Goal: Task Accomplishment & Management: Manage account settings

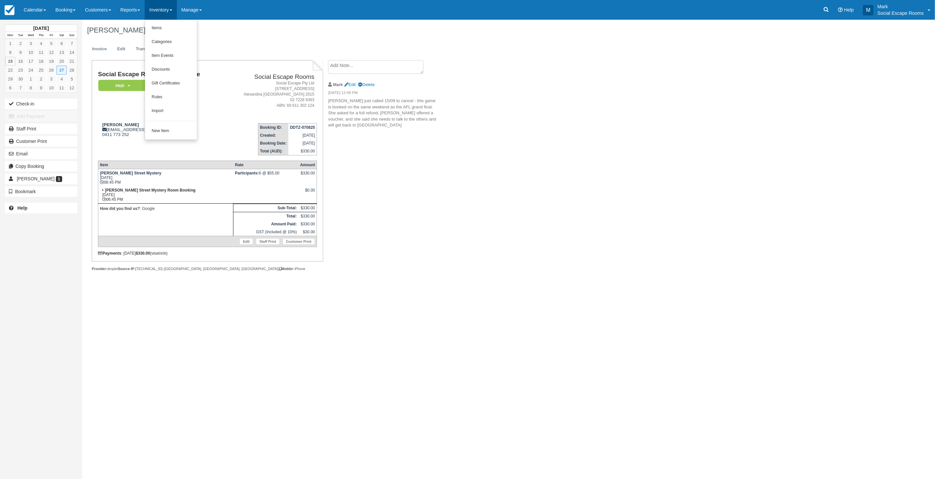
click at [471, 178] on div "Caroline Thomas, September 27 2025 Invoice Edit Transactions 1 Log Social Escap…" at bounding box center [432, 153] width 701 height 266
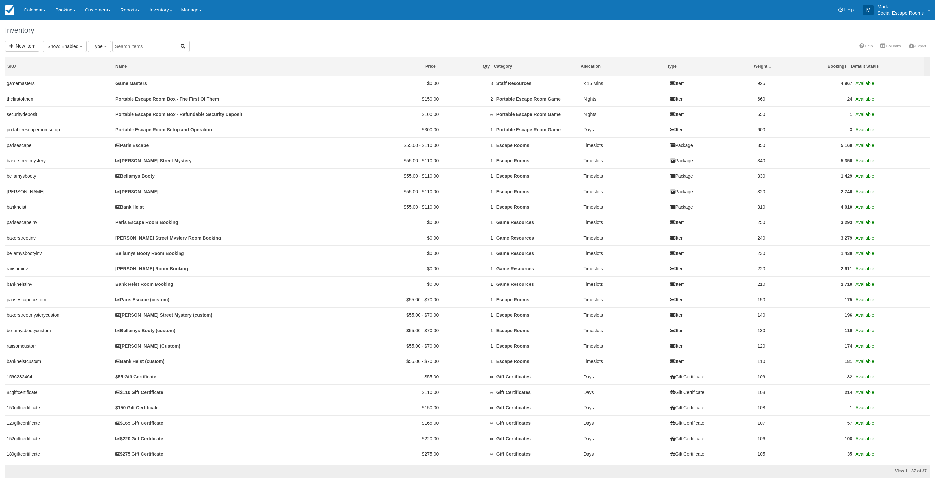
select select
click at [138, 176] on link "Bellamys Booty" at bounding box center [134, 176] width 39 height 5
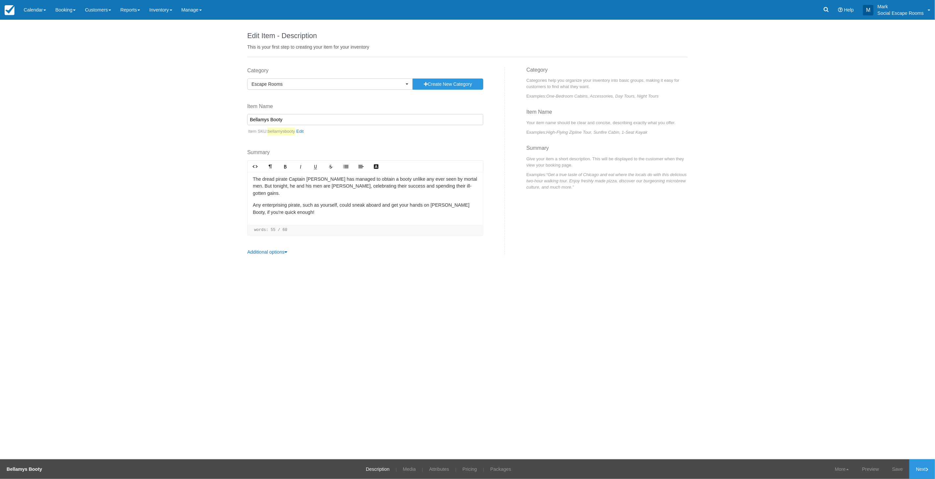
drag, startPoint x: 277, startPoint y: 255, endPoint x: 282, endPoint y: 255, distance: 4.9
click at [278, 255] on div "Edit Item - Description This is your first step to creating your item for your …" at bounding box center [467, 143] width 440 height 246
click at [284, 254] on link "Additional options" at bounding box center [267, 251] width 40 height 5
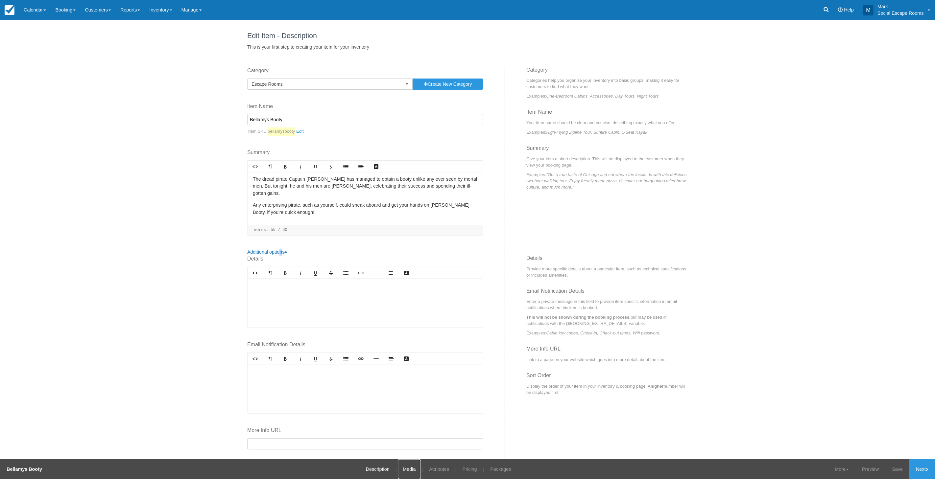
click at [409, 469] on link "Media" at bounding box center [409, 470] width 23 height 20
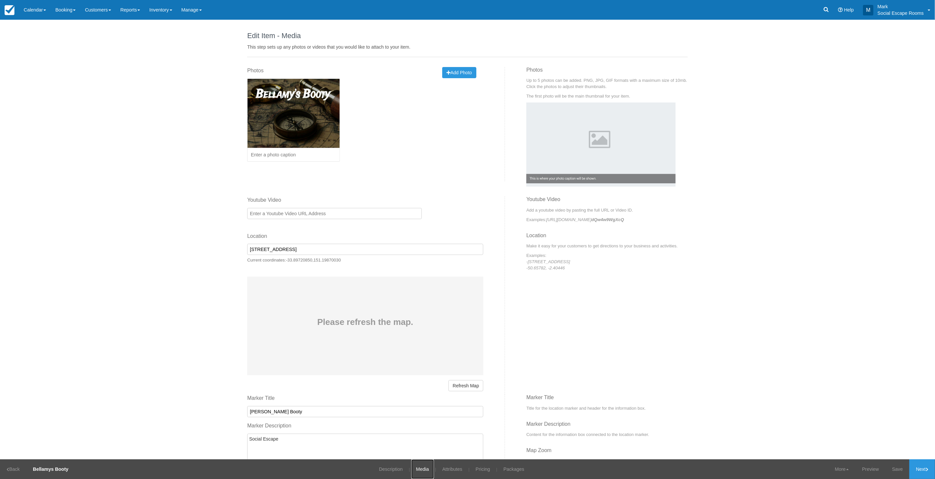
scroll to position [91, 0]
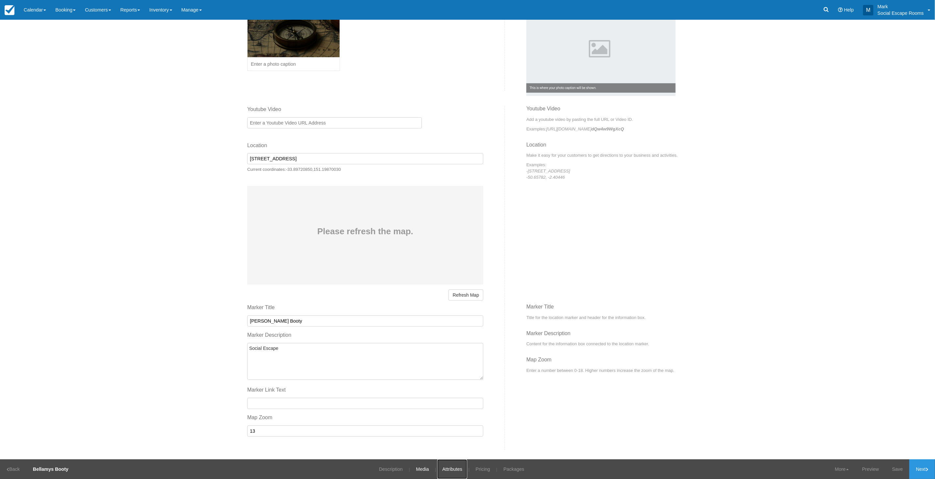
click at [451, 475] on link "Attributes" at bounding box center [452, 470] width 30 height 20
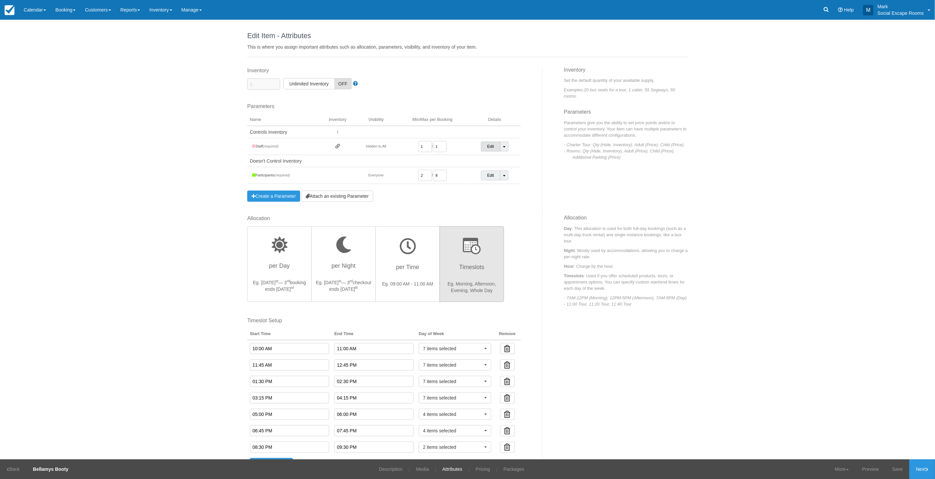
click at [485, 147] on link "Edit" at bounding box center [490, 147] width 19 height 10
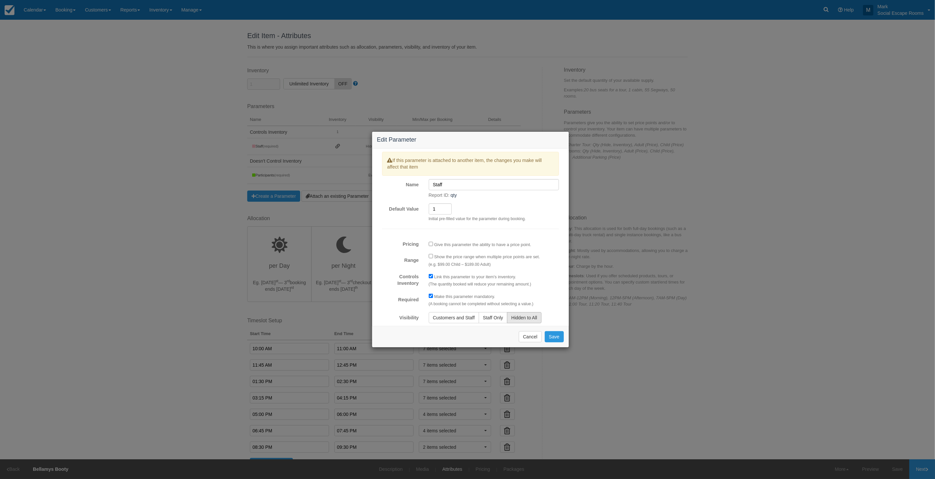
scroll to position [12, 0]
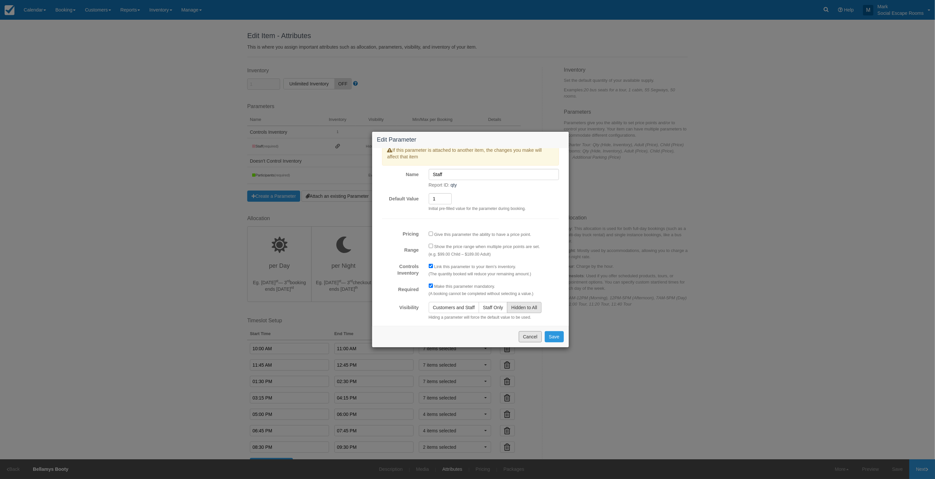
click at [533, 338] on button "Cancel" at bounding box center [530, 336] width 23 height 11
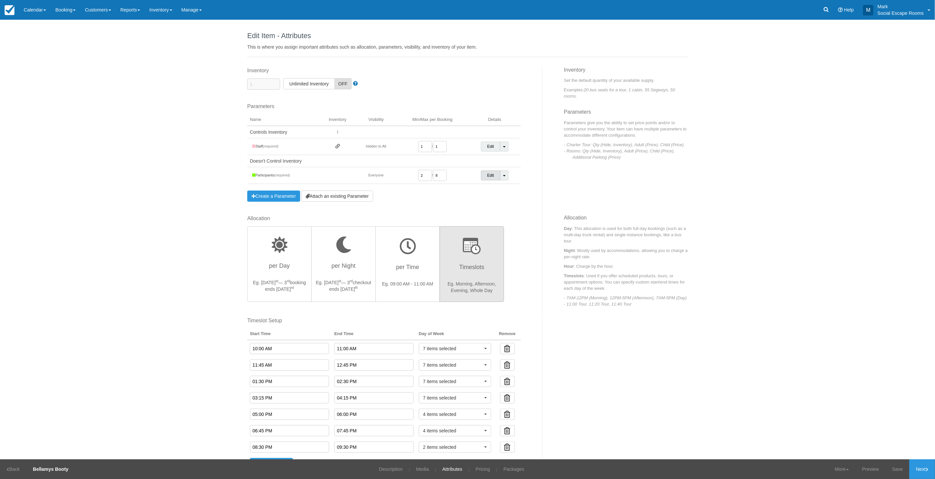
click at [487, 175] on link "Edit" at bounding box center [490, 176] width 19 height 10
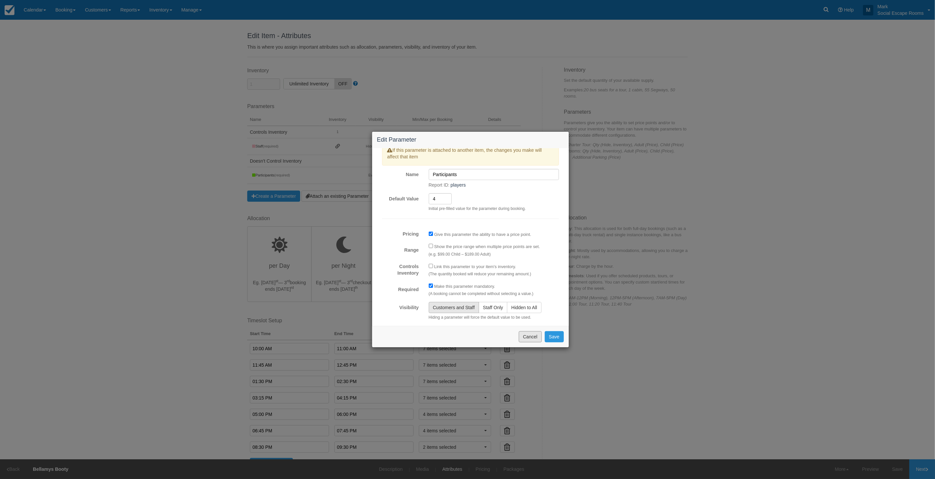
click at [525, 336] on button "Cancel" at bounding box center [530, 336] width 23 height 11
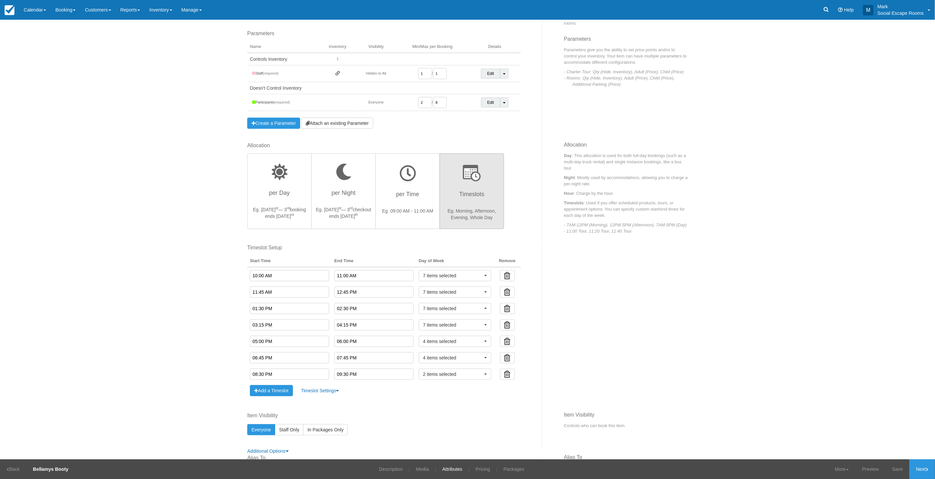
scroll to position [203, 0]
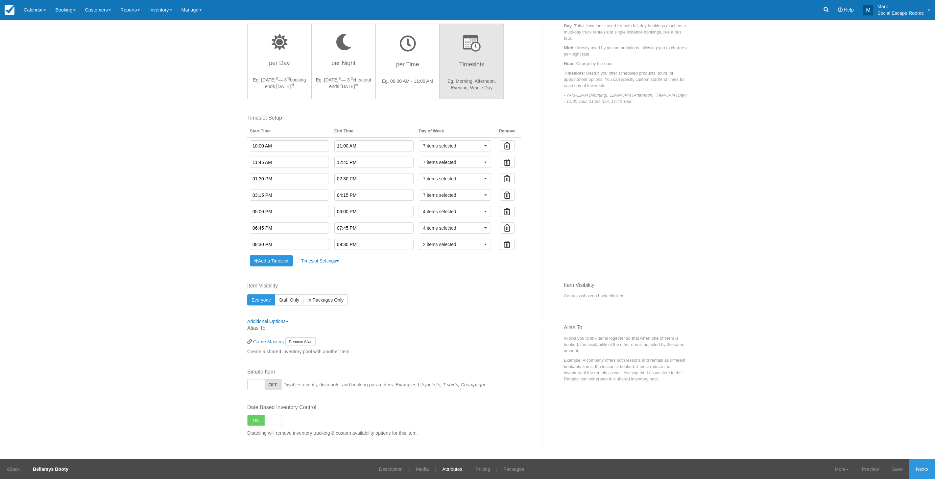
click at [317, 258] on link "Timeslot Settings" at bounding box center [320, 260] width 47 height 11
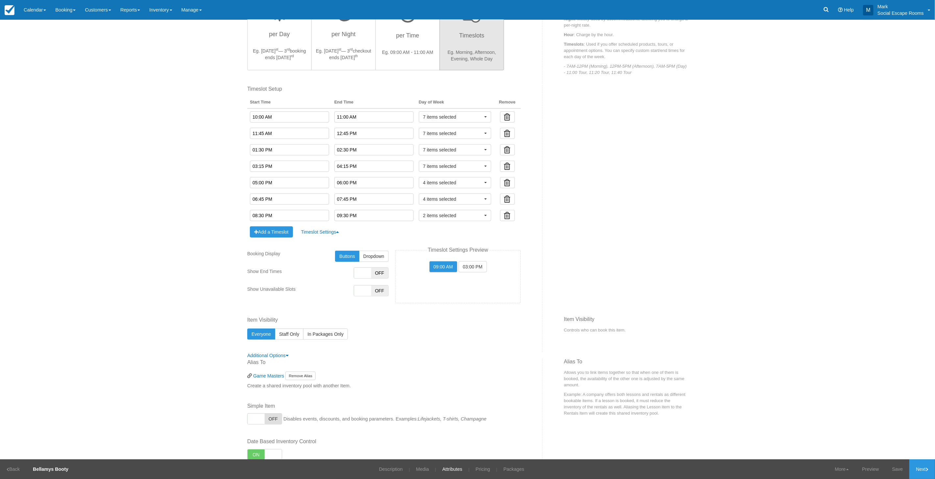
scroll to position [266, 0]
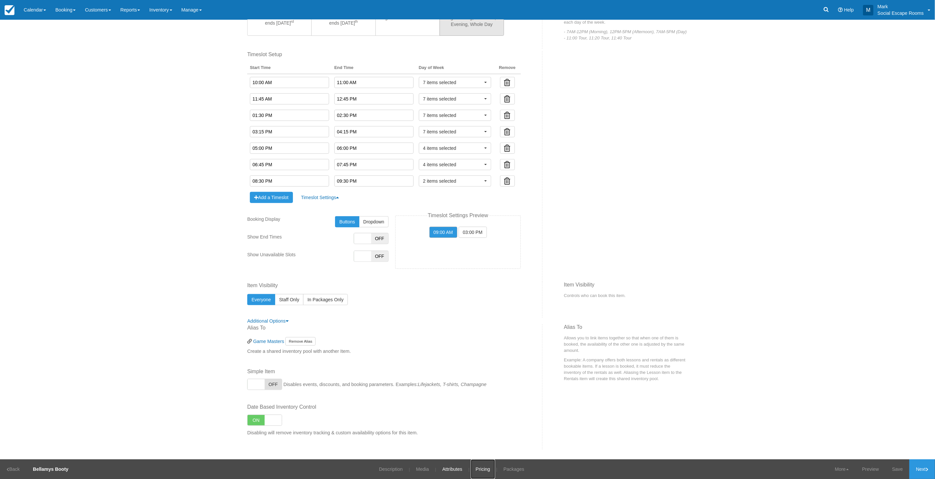
click at [484, 469] on link "Pricing" at bounding box center [483, 470] width 24 height 20
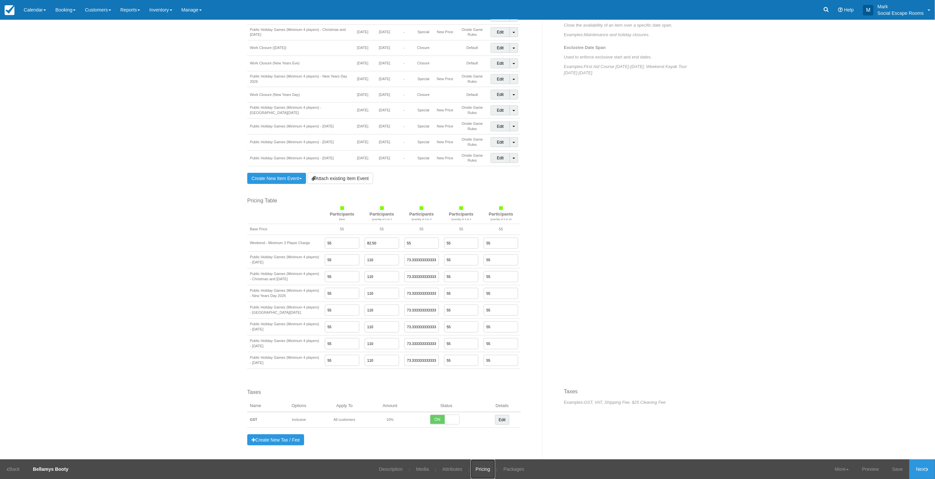
scroll to position [459, 0]
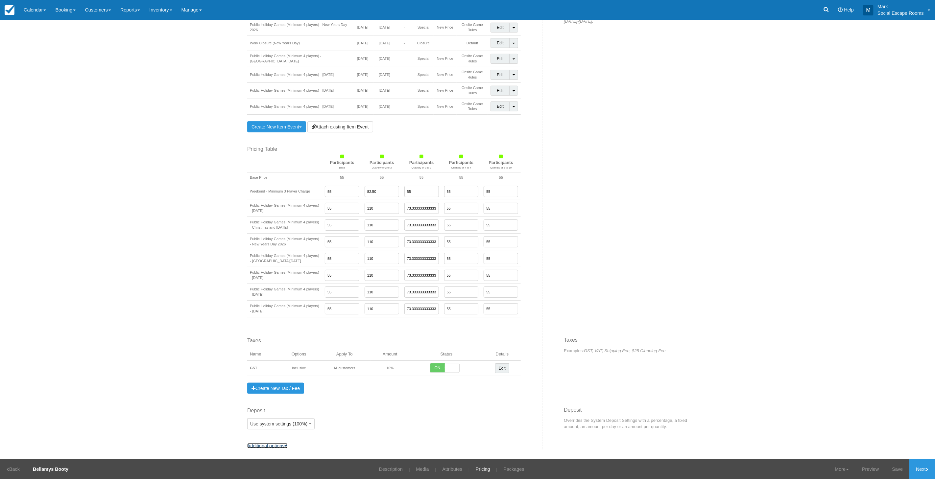
click at [267, 448] on link "Additional options" at bounding box center [267, 445] width 40 height 5
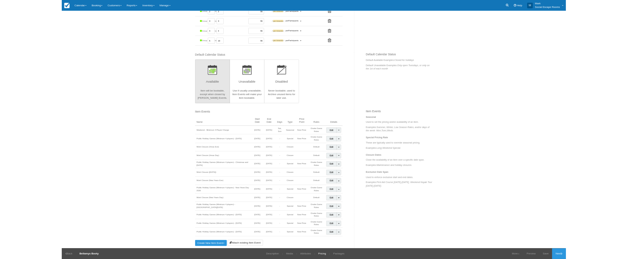
scroll to position [0, 0]
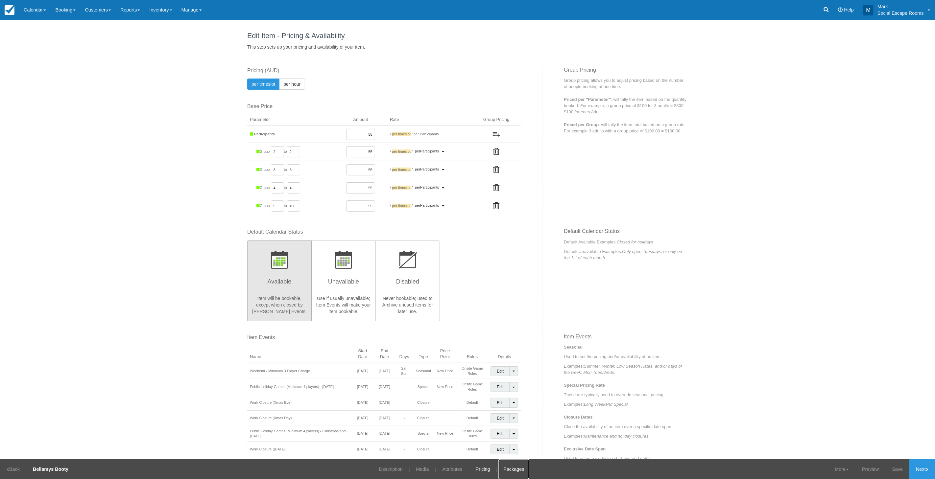
click at [510, 469] on link "Packages" at bounding box center [513, 470] width 31 height 20
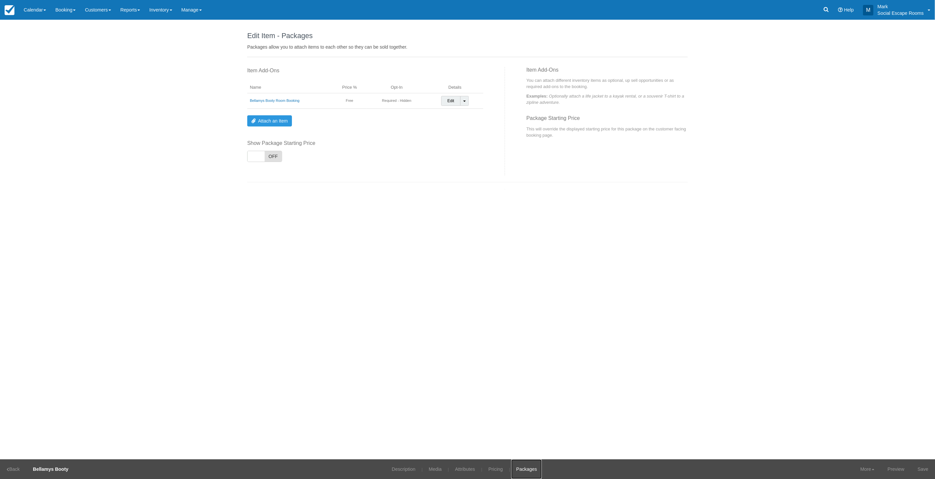
click at [451, 104] on link "Edit" at bounding box center [450, 101] width 19 height 10
select select
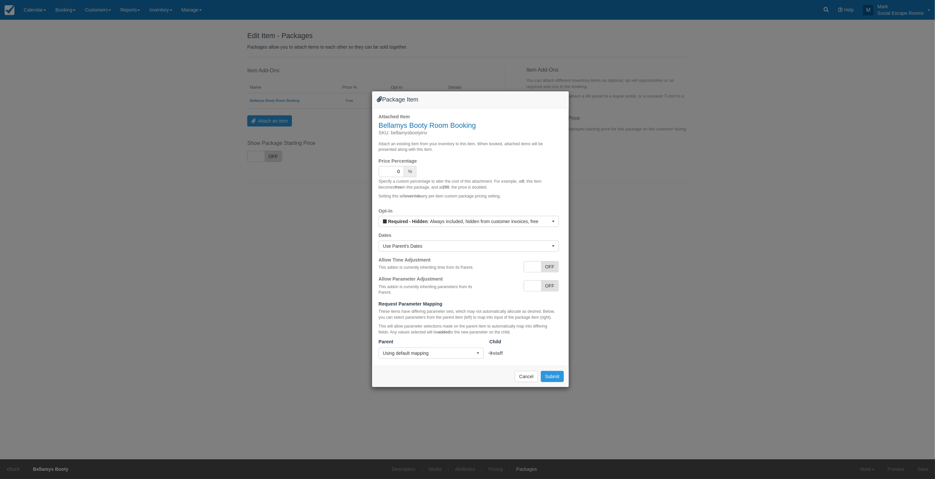
click at [525, 383] on div "Remove Cancel Submit" at bounding box center [470, 376] width 197 height 21
click at [525, 376] on button "Cancel" at bounding box center [526, 376] width 23 height 11
